Goal: Information Seeking & Learning: Find specific fact

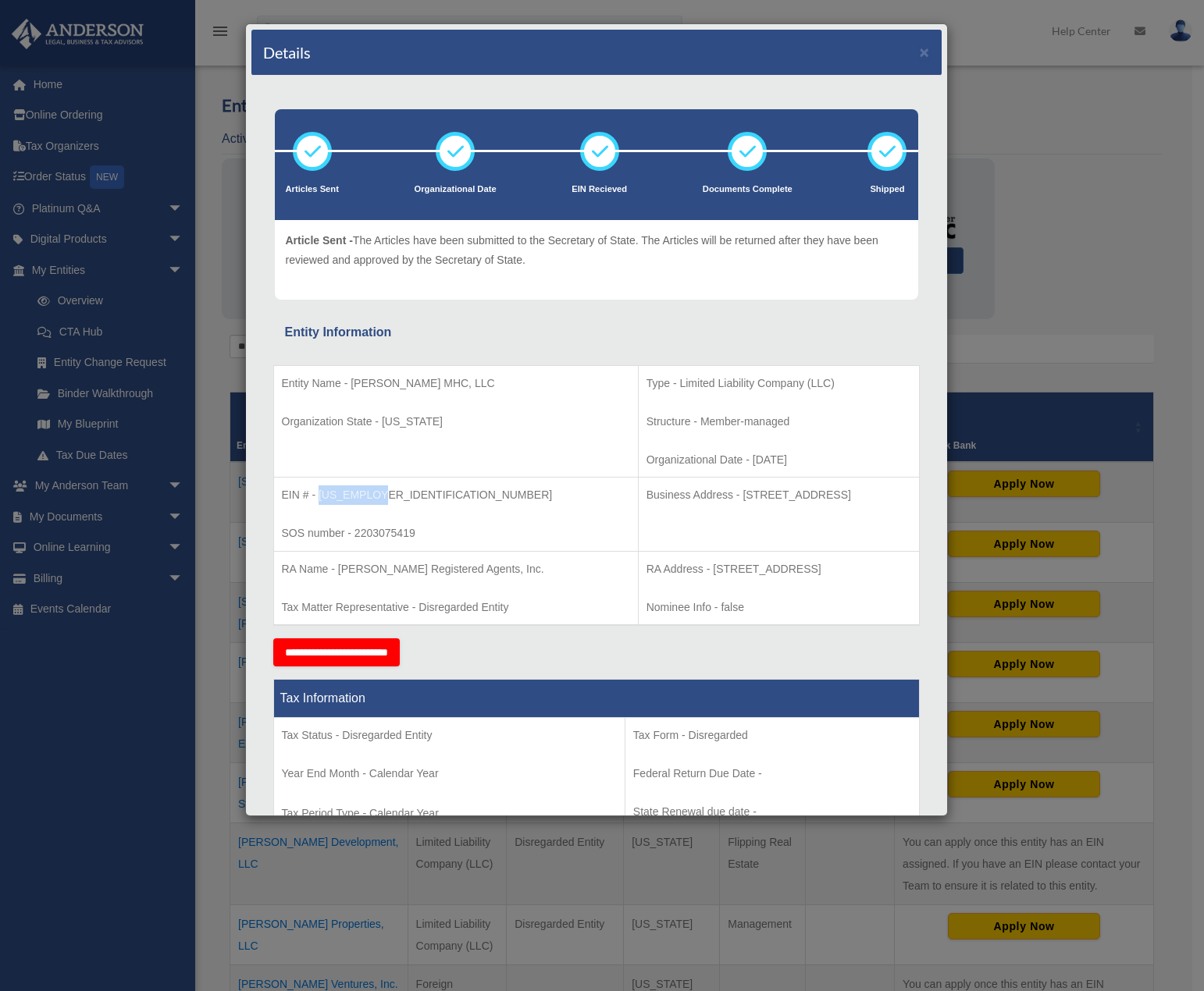
drag, startPoint x: 378, startPoint y: 495, endPoint x: 321, endPoint y: 494, distance: 57.0
click at [321, 494] on p "EIN # - [US_EMPLOYER_IDENTIFICATION_NUMBER]" at bounding box center [456, 496] width 348 height 20
copy p "[US_EMPLOYER_IDENTIFICATION_NUMBER]"
click at [702, 389] on p "Type - Limited Liability Company (LLC)" at bounding box center [778, 384] width 265 height 20
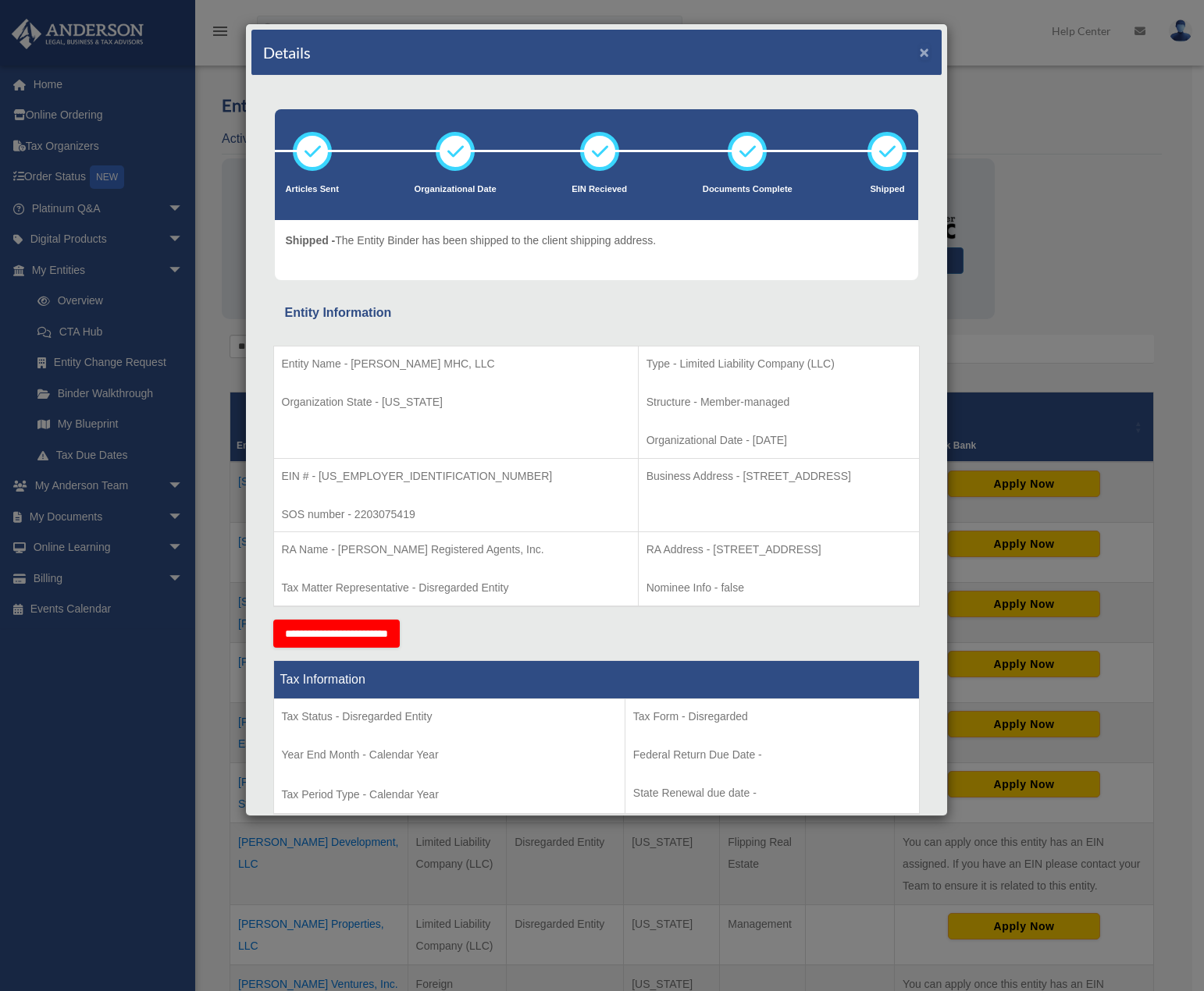
click at [920, 53] on button "×" at bounding box center [925, 52] width 10 height 16
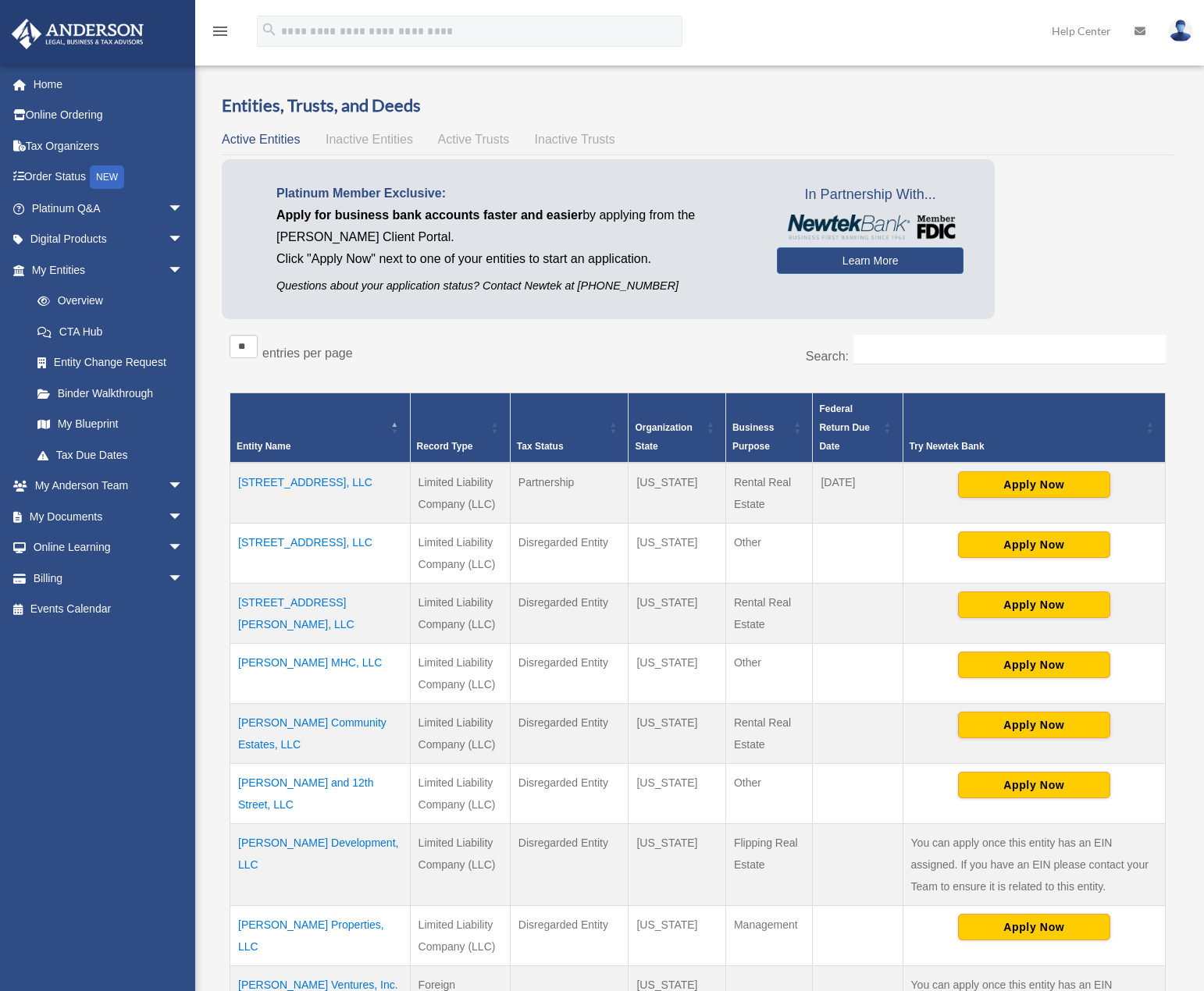
click at [292, 544] on td "[STREET_ADDRESS], LLC" at bounding box center [320, 552] width 180 height 60
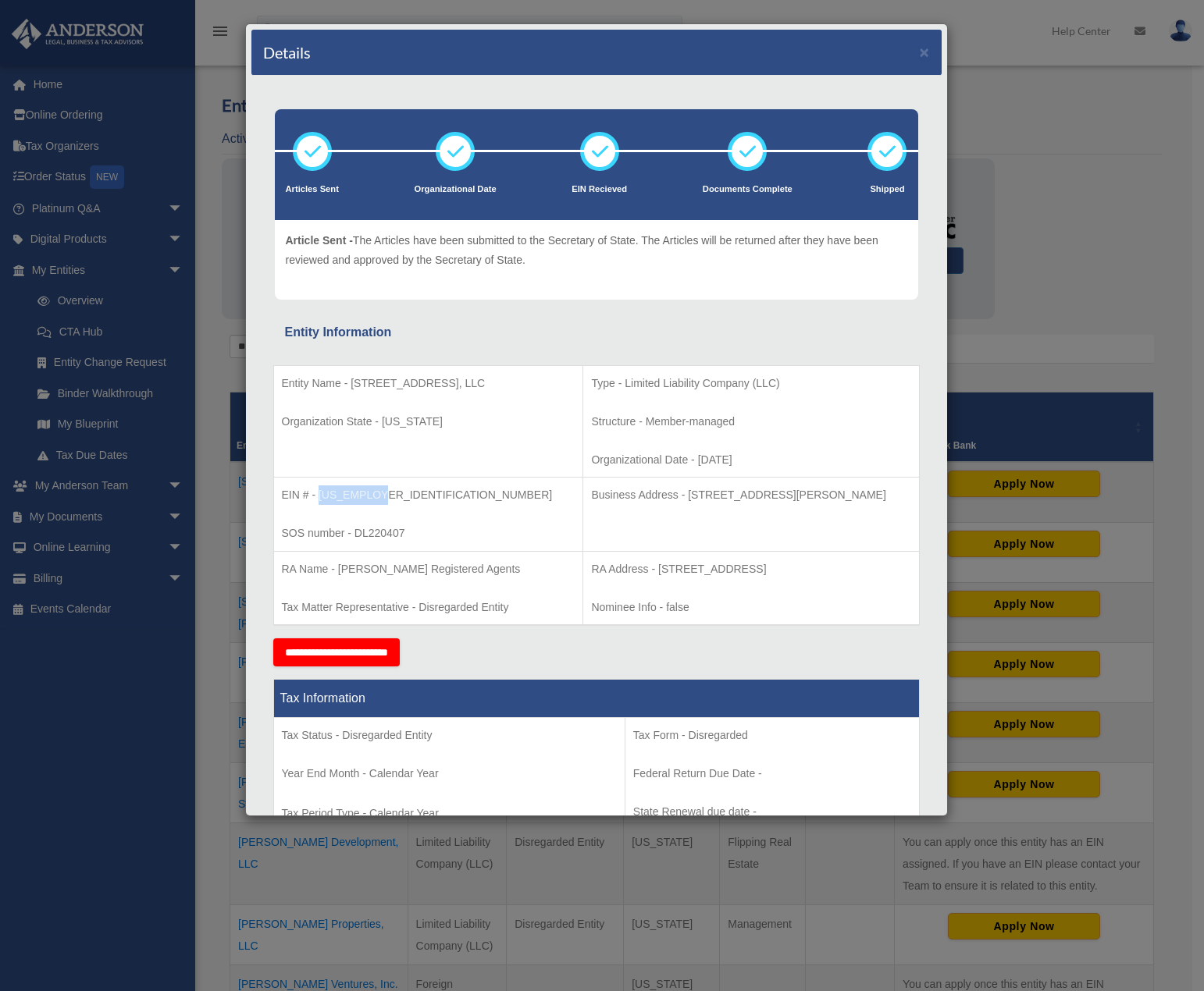
drag, startPoint x: 381, startPoint y: 494, endPoint x: 318, endPoint y: 499, distance: 63.2
click at [318, 499] on p "EIN # - [US_EMPLOYER_IDENTIFICATION_NUMBER]" at bounding box center [428, 496] width 293 height 20
copy p "[US_EMPLOYER_IDENTIFICATION_NUMBER]"
click at [755, 435] on td "Type - Limited Liability Company (LLC) Structure - Member-managed Organizationa…" at bounding box center [750, 421] width 335 height 113
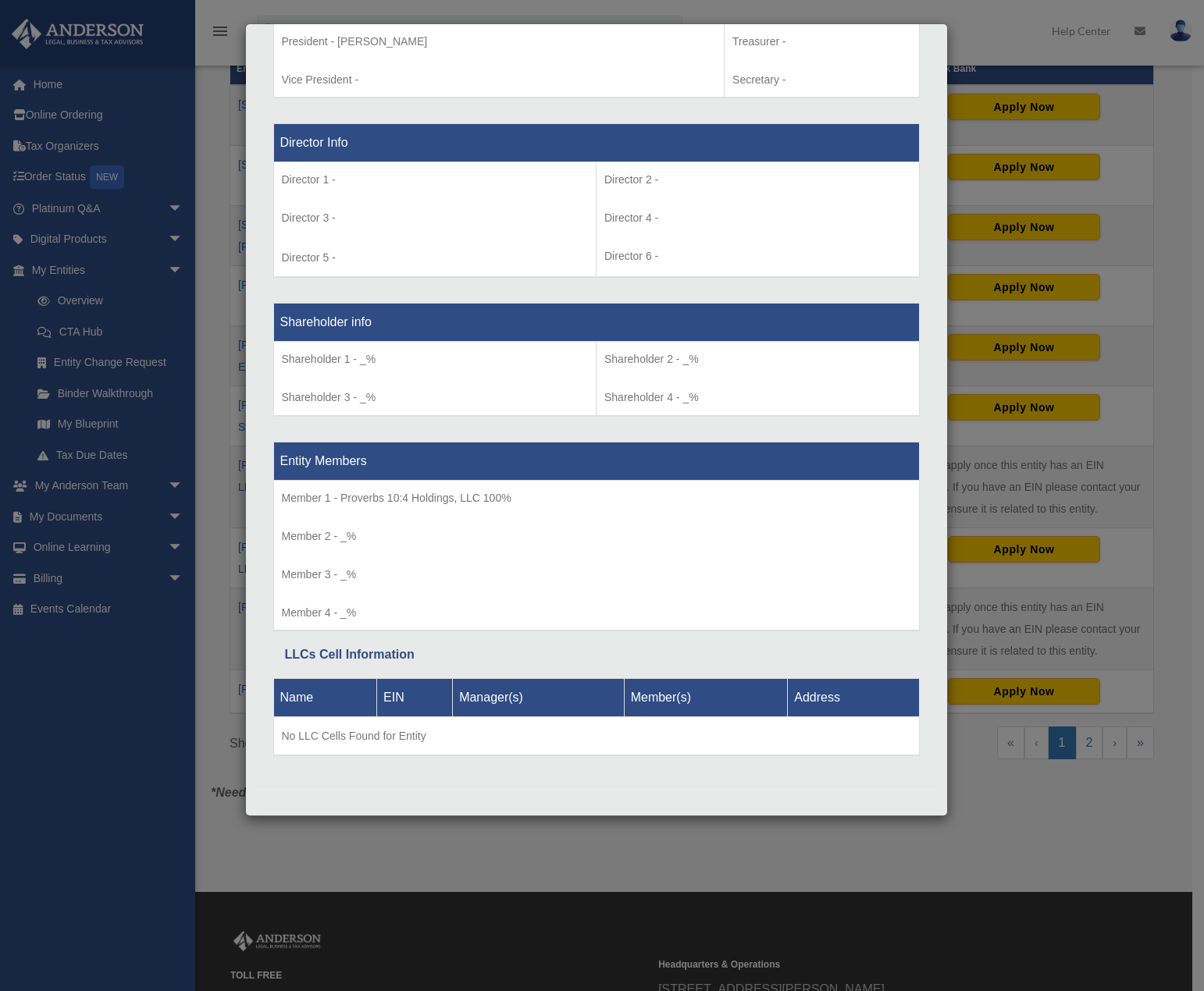
scroll to position [390, 0]
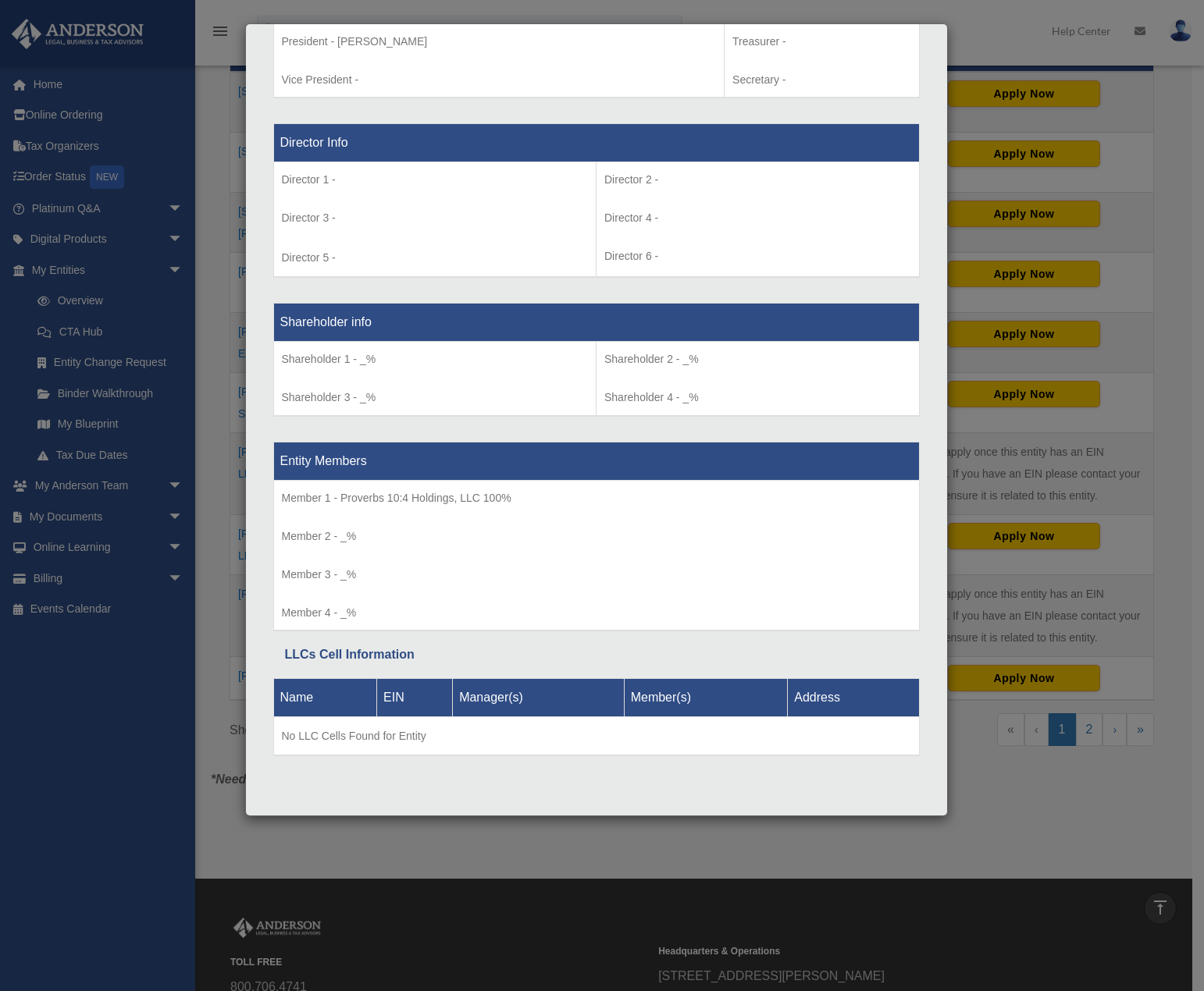
click at [1165, 159] on div "Details × Articles Sent Organizational Date" at bounding box center [602, 496] width 1204 height 991
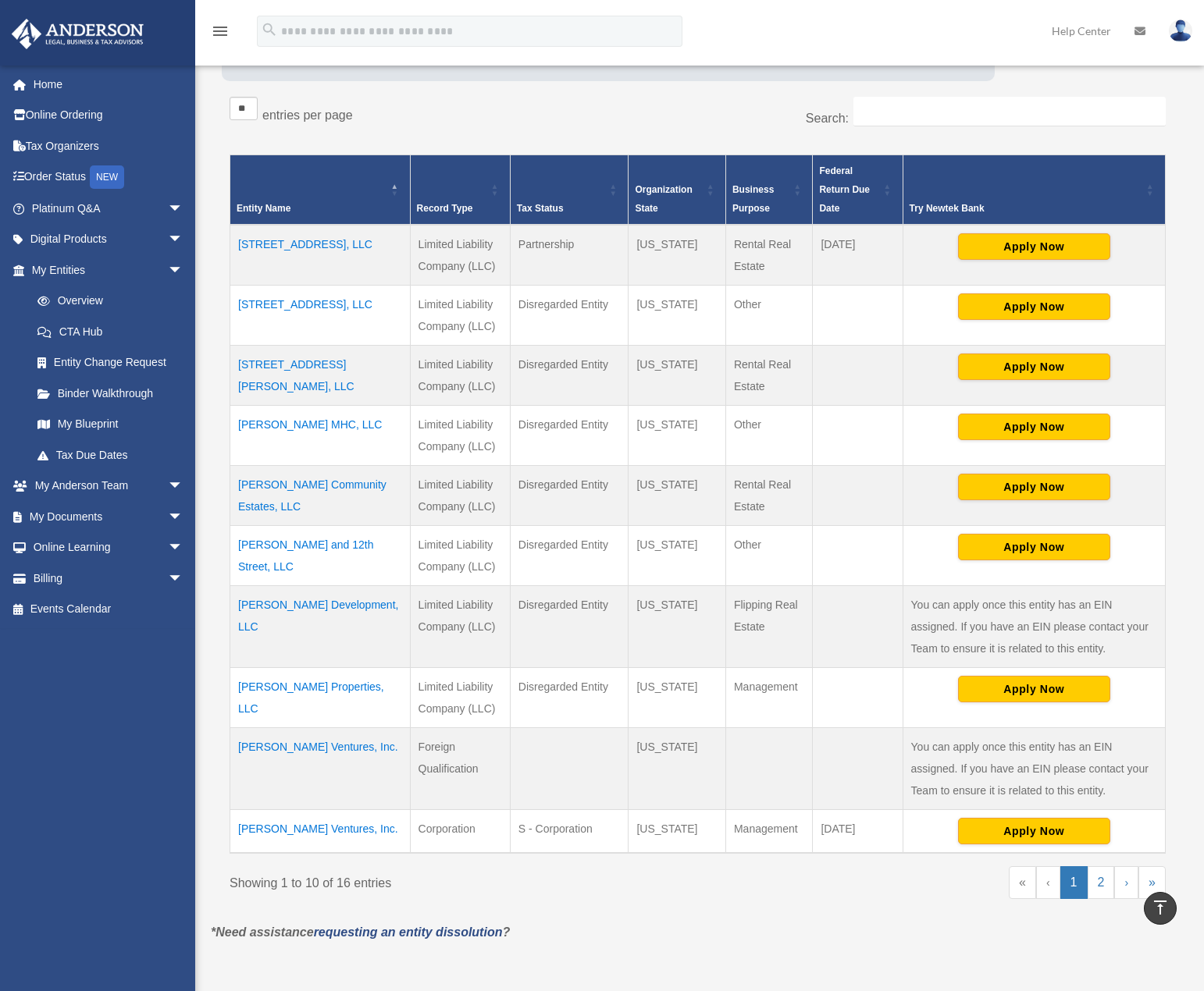
scroll to position [234, 0]
